Goal: Browse casually

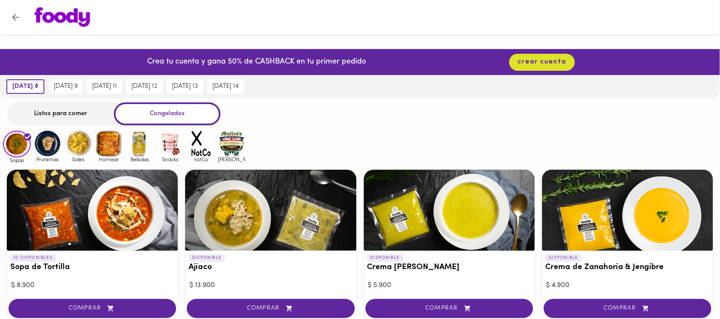
click at [48, 148] on img at bounding box center [48, 144] width 28 height 28
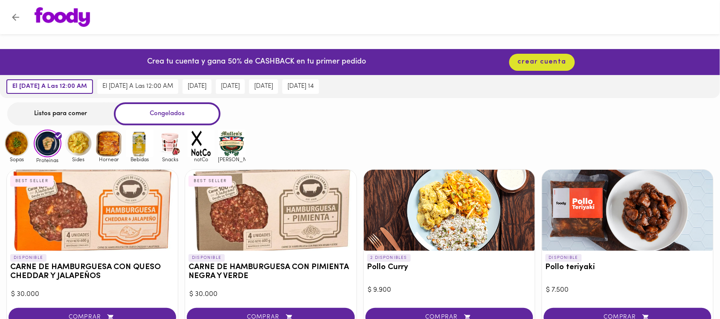
click at [75, 144] on img at bounding box center [78, 144] width 28 height 28
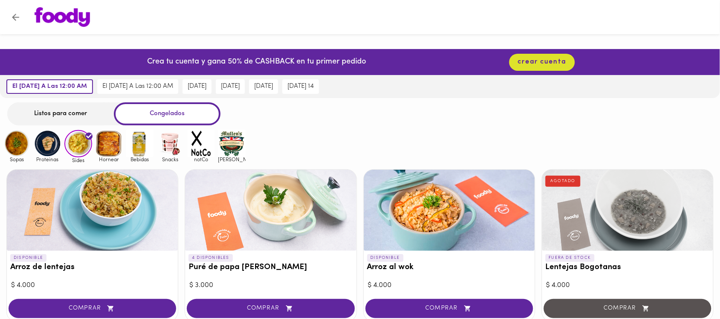
click at [109, 141] on img at bounding box center [109, 144] width 28 height 28
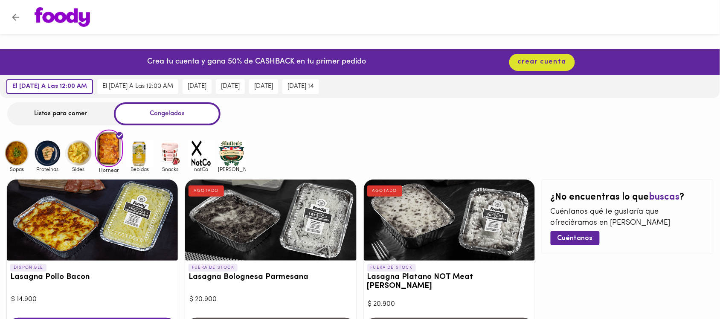
click at [21, 149] on img at bounding box center [17, 153] width 28 height 28
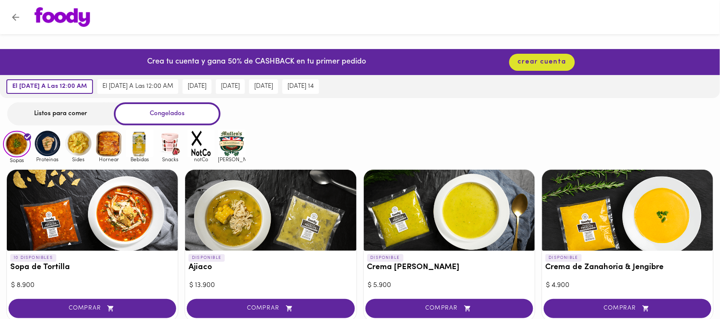
click at [111, 148] on img at bounding box center [109, 144] width 28 height 28
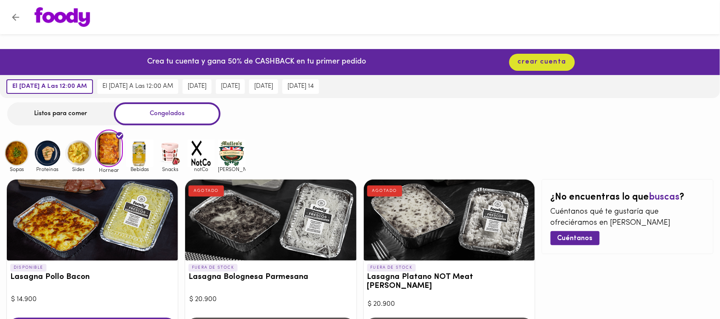
click at [143, 145] on img at bounding box center [140, 153] width 28 height 28
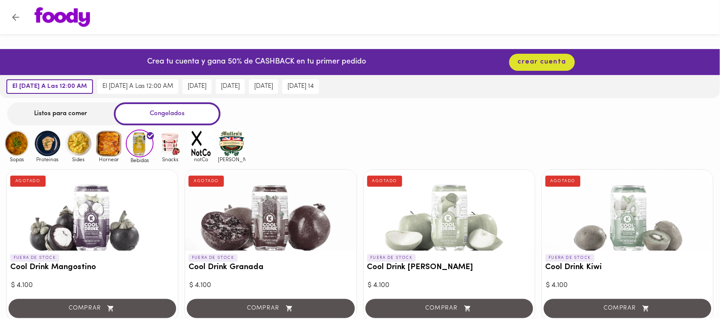
click at [165, 142] on img at bounding box center [170, 144] width 28 height 28
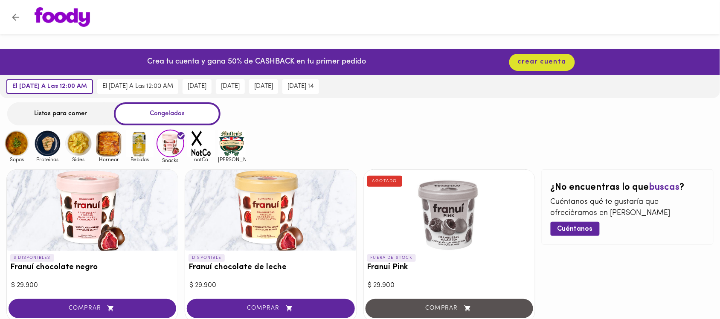
click at [22, 148] on img at bounding box center [17, 144] width 28 height 28
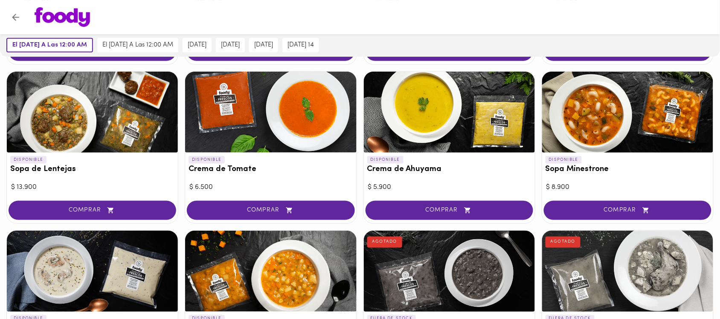
scroll to position [103, 0]
